Goal: Information Seeking & Learning: Learn about a topic

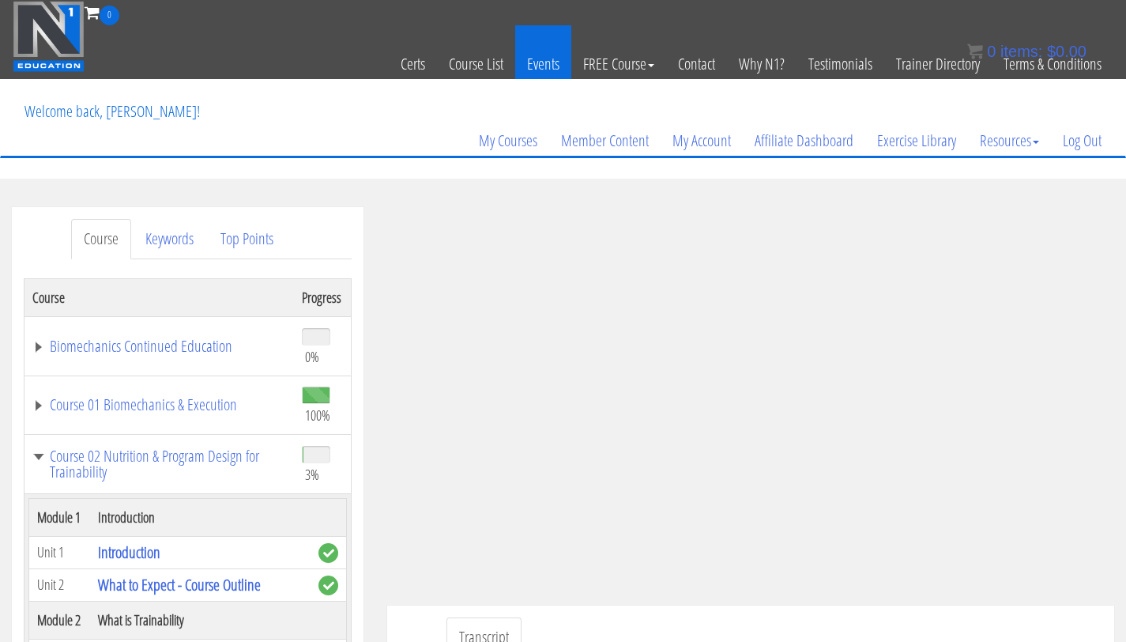
scroll to position [630, 0]
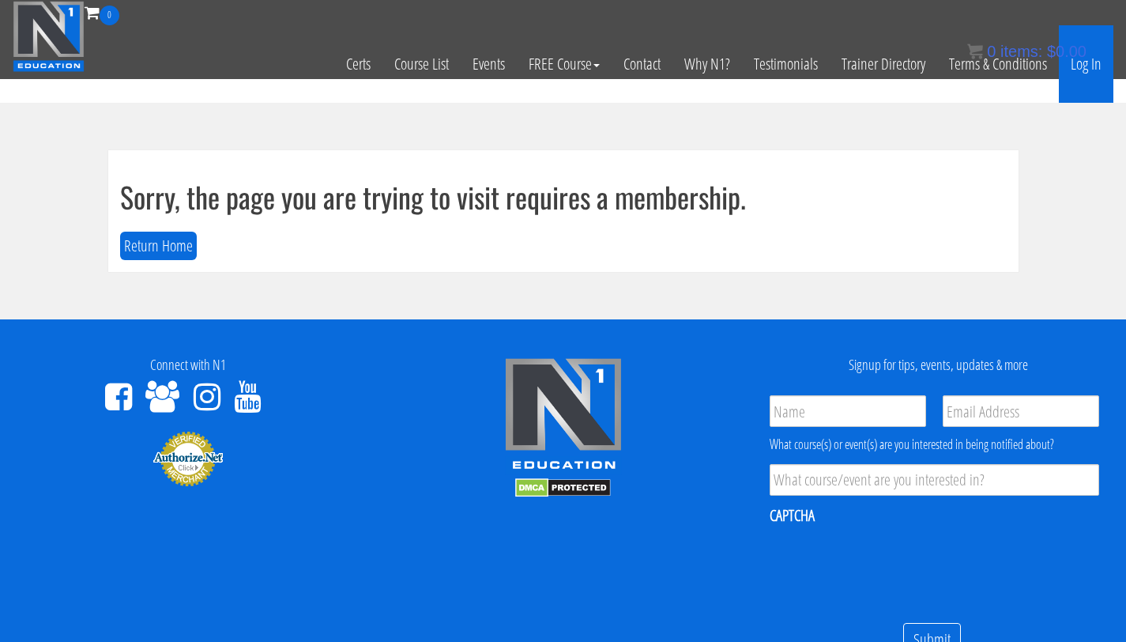
click at [1087, 58] on link "Log In" at bounding box center [1086, 63] width 55 height 77
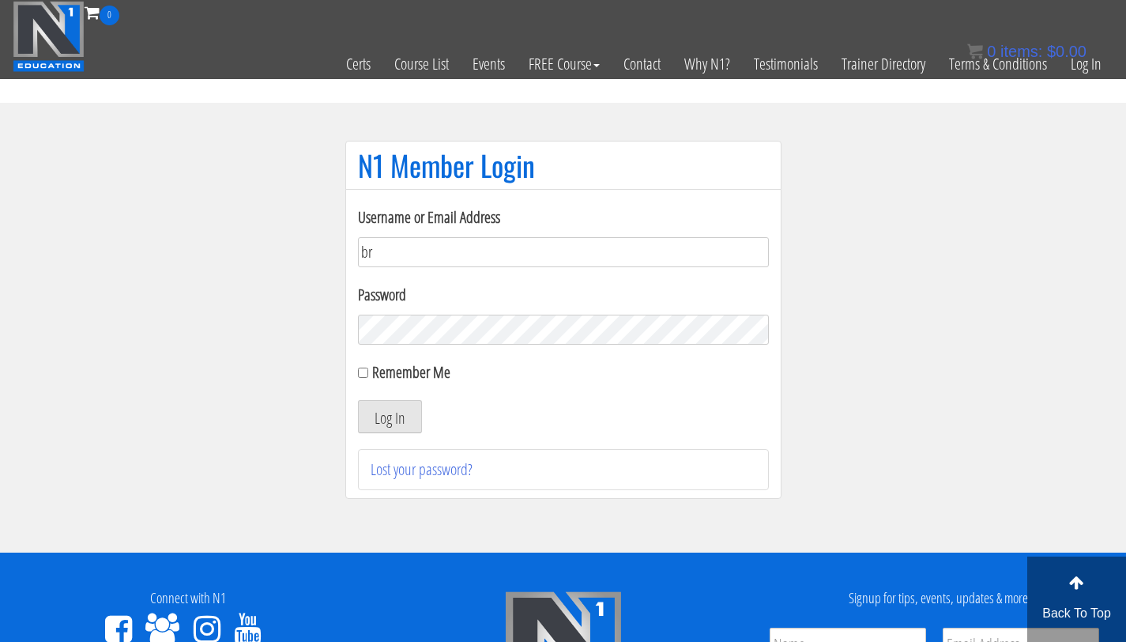
type input "bryan111496@gmail.com"
click at [358, 400] on button "Log In" at bounding box center [390, 416] width 64 height 33
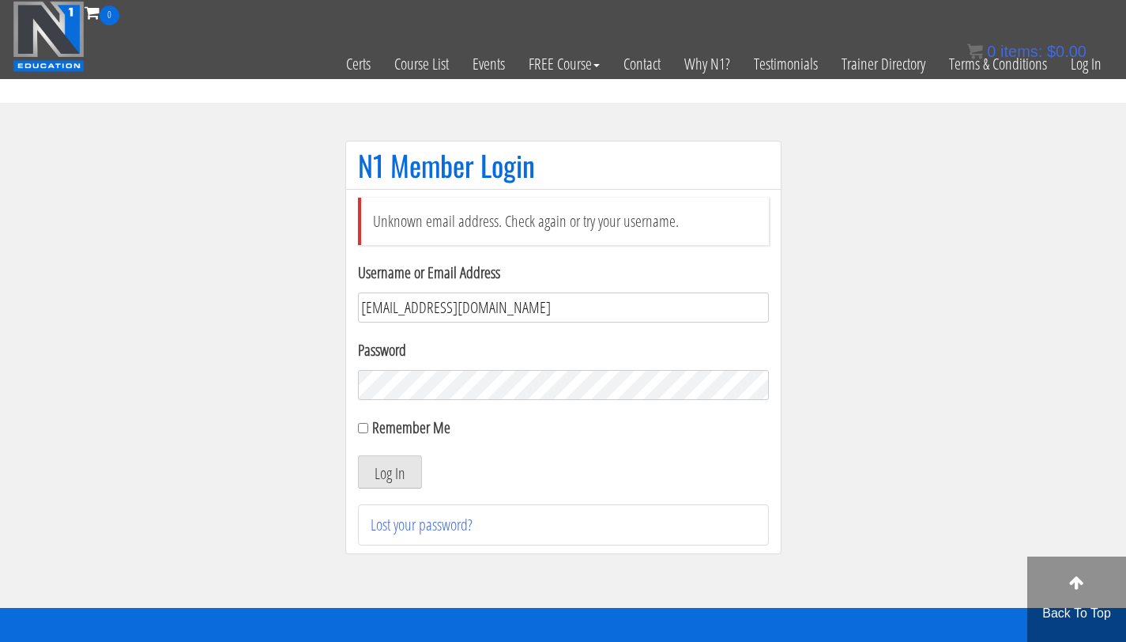
drag, startPoint x: 531, startPoint y: 312, endPoint x: 323, endPoint y: 302, distance: 208.0
click at [323, 302] on section "N1 Member Login Unknown email address. Check again or try your username. Userna…" at bounding box center [563, 355] width 1126 height 505
click at [396, 303] on input "Username or Email Address" at bounding box center [563, 307] width 411 height 30
type input "[PERSON_NAME][EMAIL_ADDRESS][PERSON_NAME][DOMAIN_NAME]"
click at [358, 455] on button "Log In" at bounding box center [390, 471] width 64 height 33
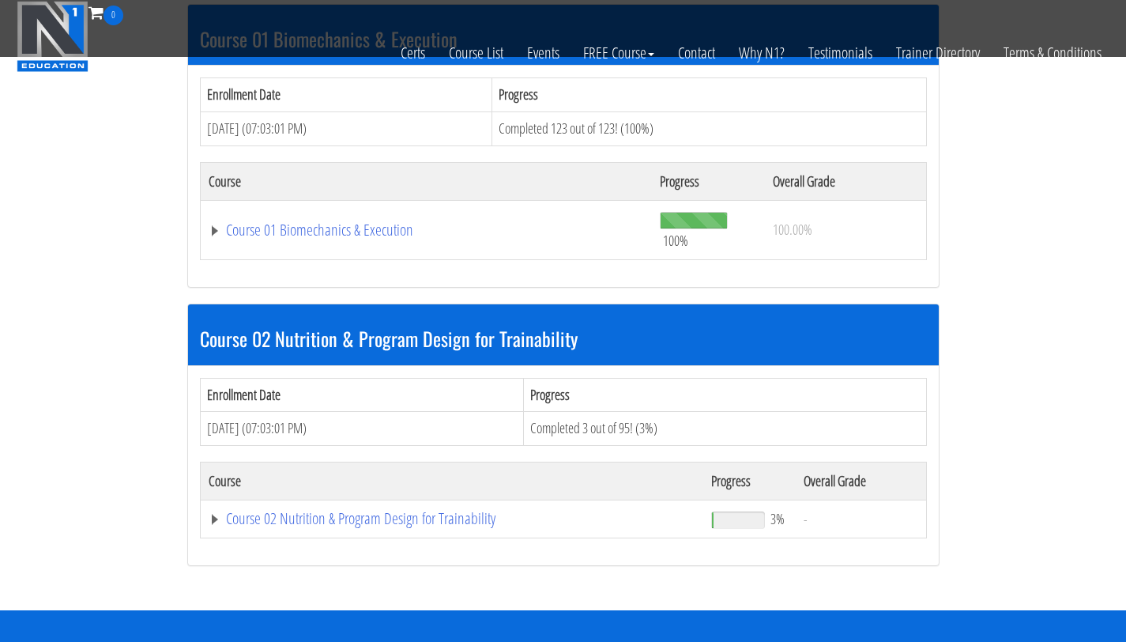
scroll to position [507, 0]
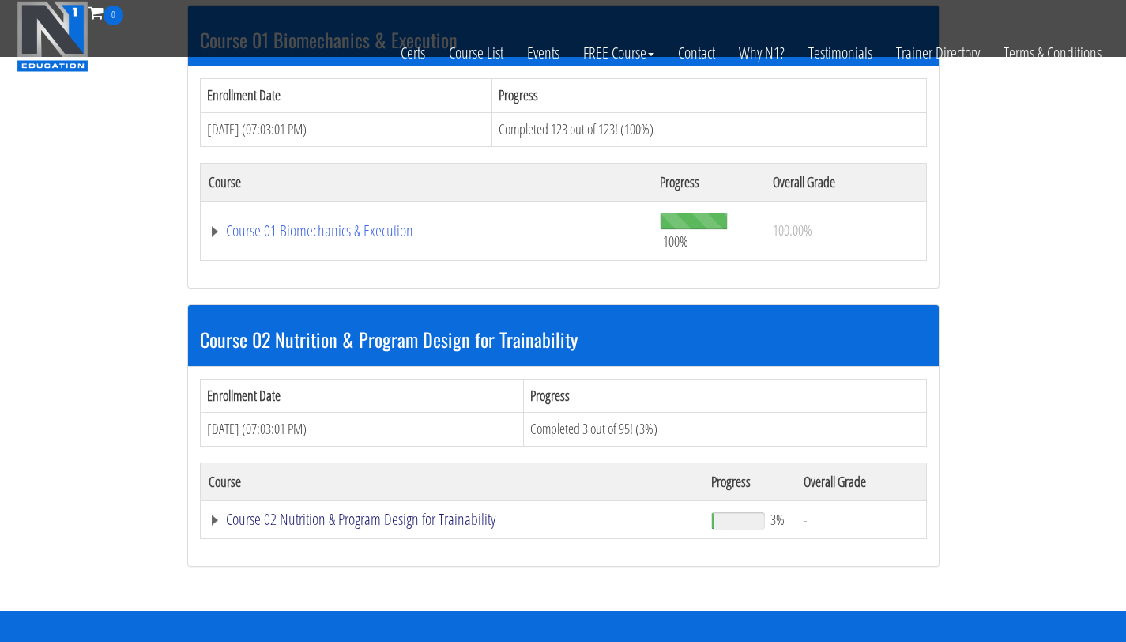
click at [310, 526] on link "Course 02 Nutrition & Program Design for Trainability" at bounding box center [452, 519] width 487 height 16
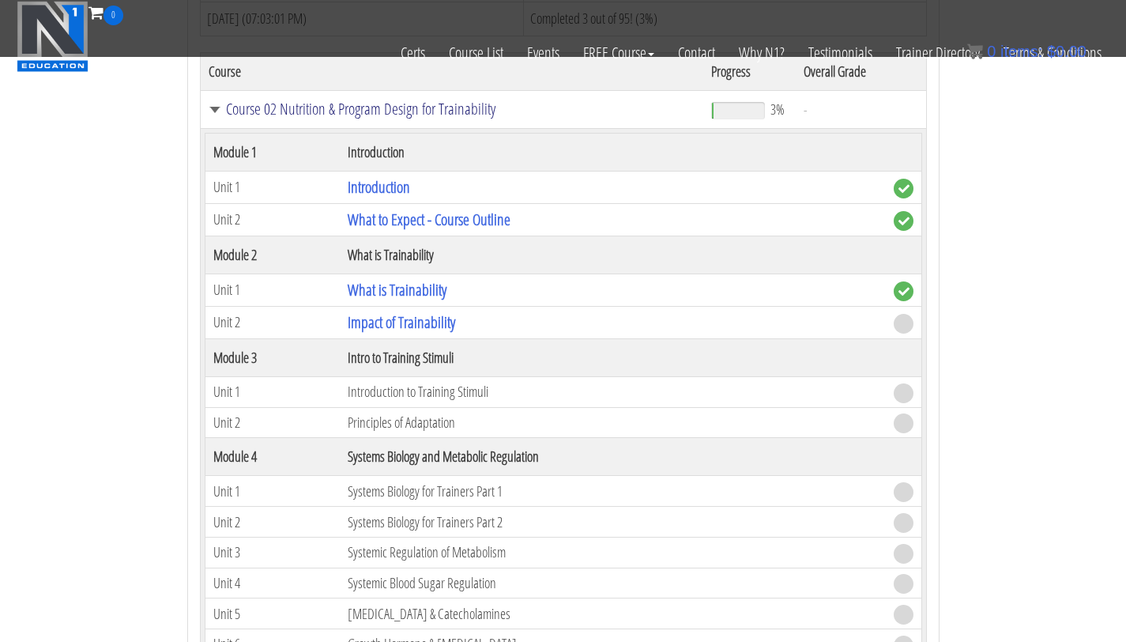
scroll to position [921, 0]
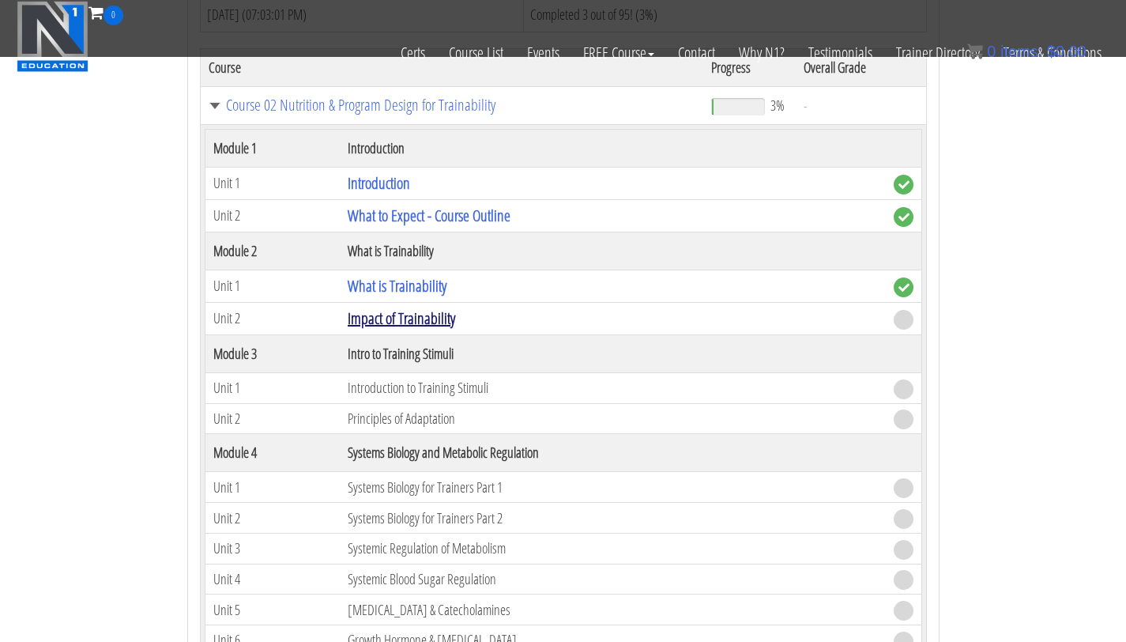
click at [372, 314] on link "Impact of Trainability" at bounding box center [401, 317] width 107 height 21
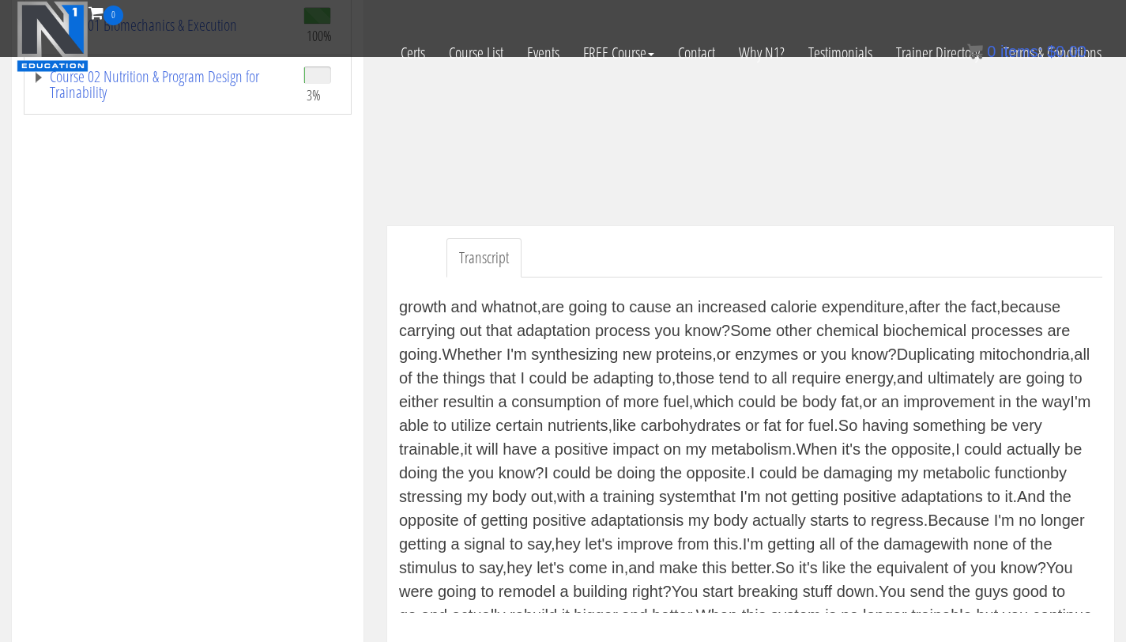
scroll to position [891, 0]
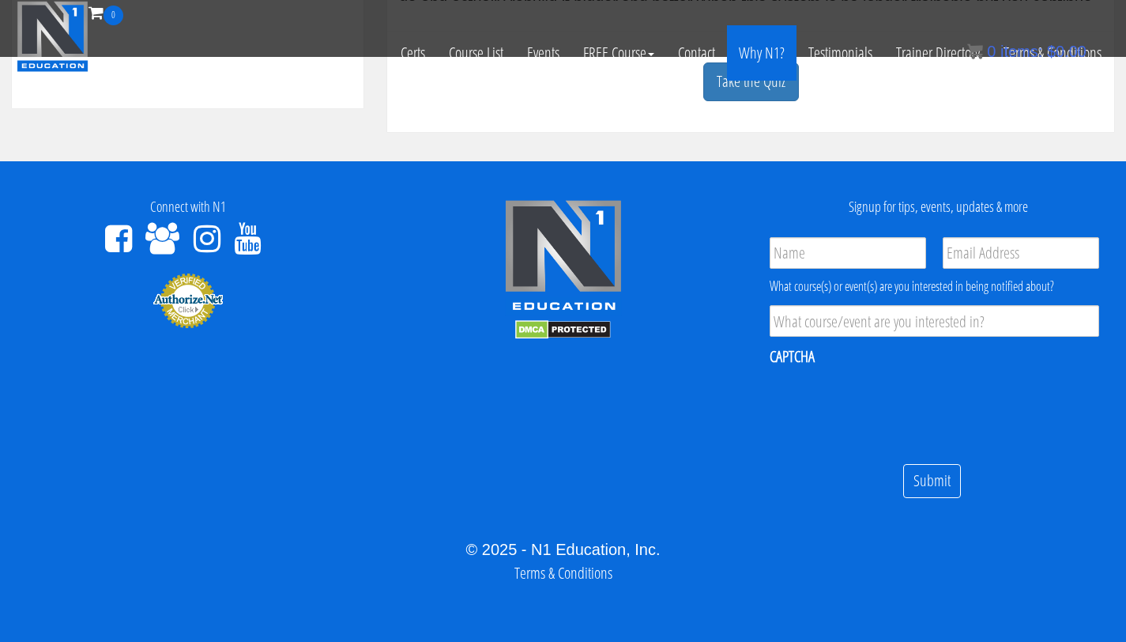
click at [736, 80] on link "Why N1?" at bounding box center [762, 52] width 70 height 55
click at [720, 96] on link "Take the Quiz" at bounding box center [751, 81] width 96 height 39
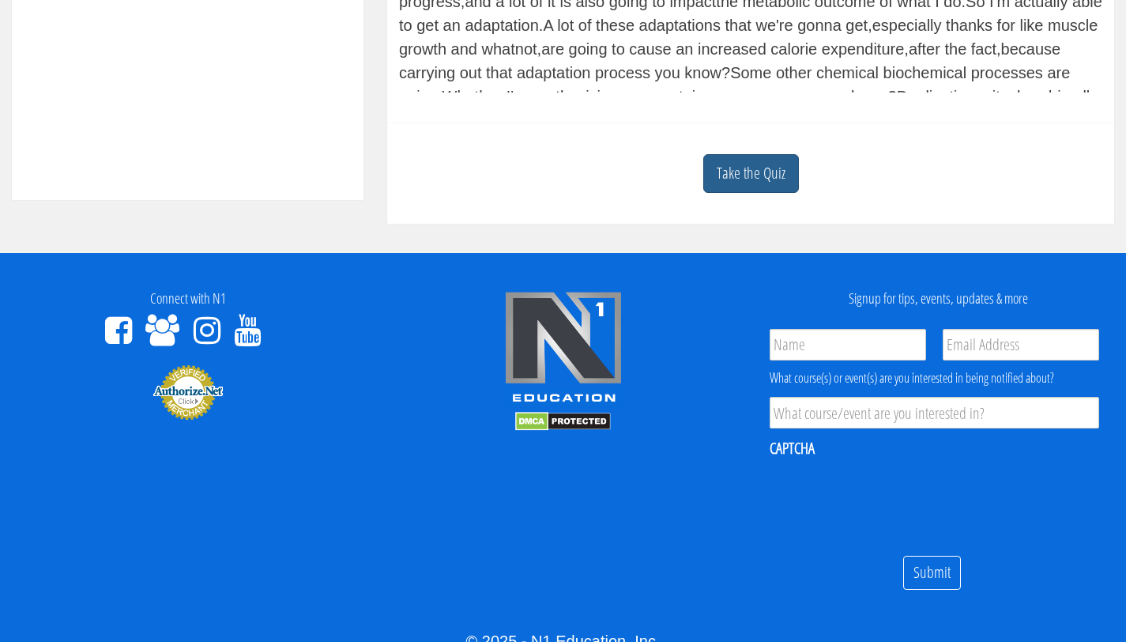
click at [774, 183] on link "Take the Quiz" at bounding box center [751, 173] width 96 height 39
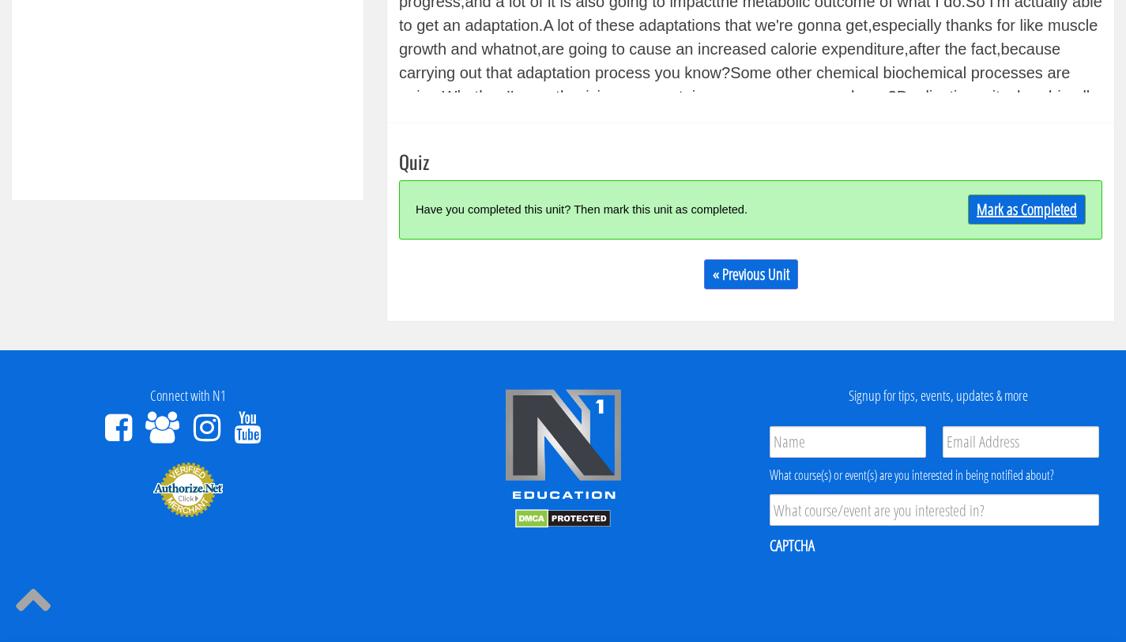
click at [1031, 213] on link "Mark as Completed" at bounding box center [1027, 209] width 118 height 30
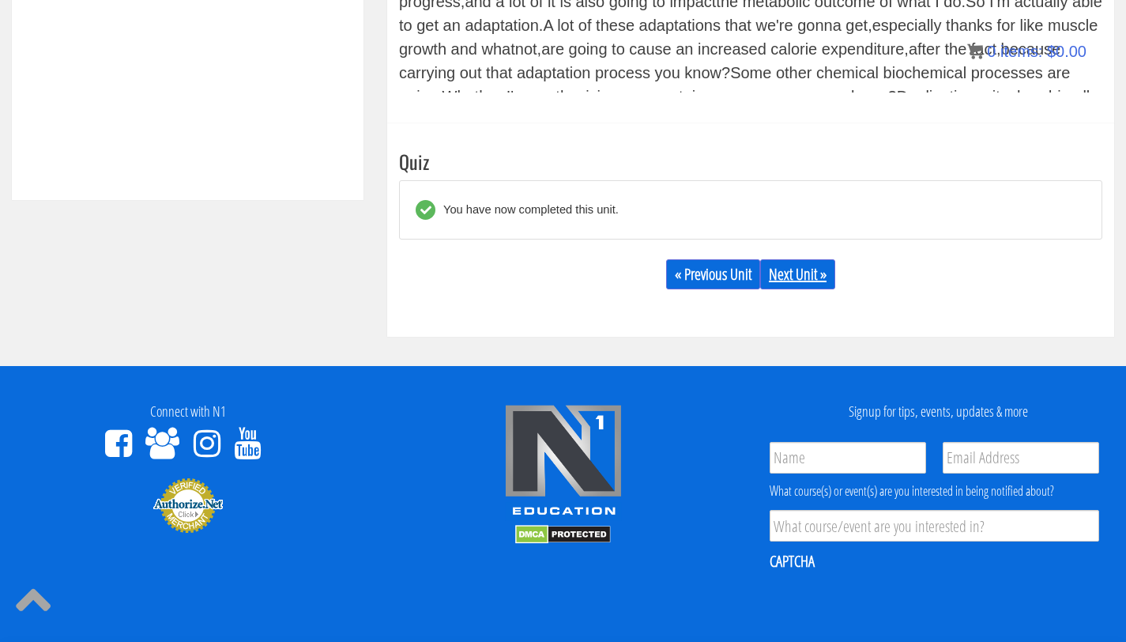
click at [797, 278] on link "Next Unit »" at bounding box center [797, 274] width 75 height 30
